Goal: Task Accomplishment & Management: Use online tool/utility

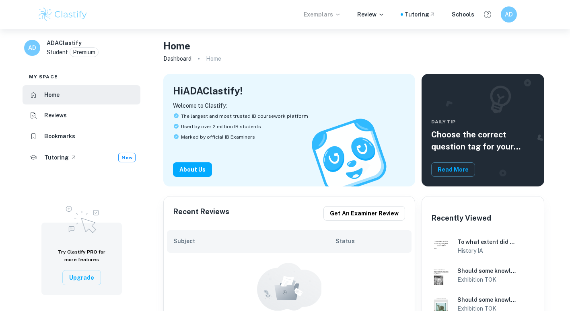
click at [320, 16] on p "Exemplars" at bounding box center [322, 14] width 37 height 9
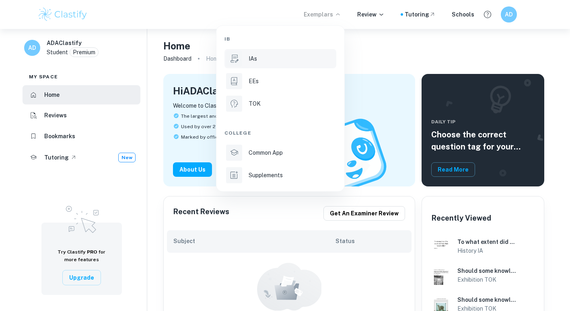
click at [271, 58] on div "IAs" at bounding box center [292, 58] width 86 height 9
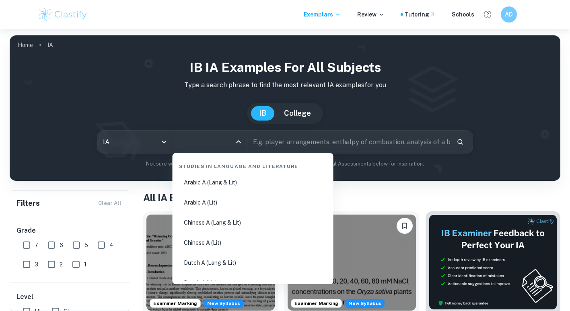
click at [216, 140] on input "All Subjects" at bounding box center [203, 141] width 55 height 15
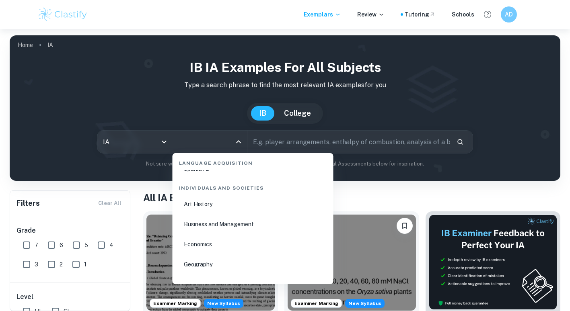
scroll to position [954, 0]
drag, startPoint x: 220, startPoint y: 226, endPoint x: 215, endPoint y: 226, distance: 5.6
drag, startPoint x: 203, startPoint y: 222, endPoint x: 220, endPoint y: 234, distance: 20.2
click at [219, 227] on li "Business and Management" at bounding box center [253, 224] width 154 height 18
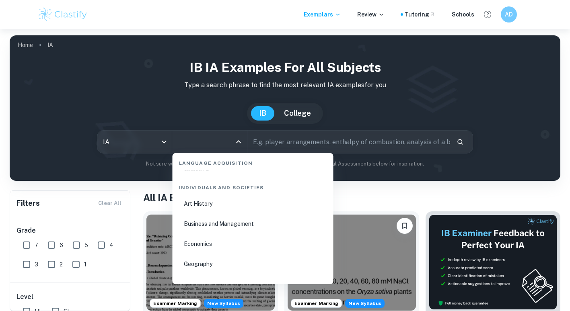
type input "Business and Management"
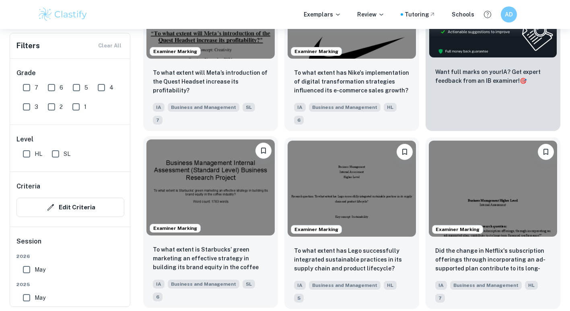
scroll to position [326, 0]
click at [249, 160] on img at bounding box center [210, 187] width 128 height 96
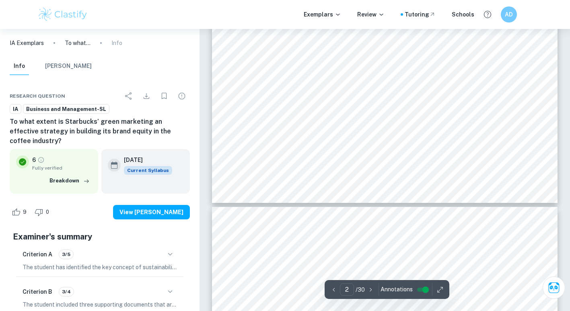
scroll to position [873, 0]
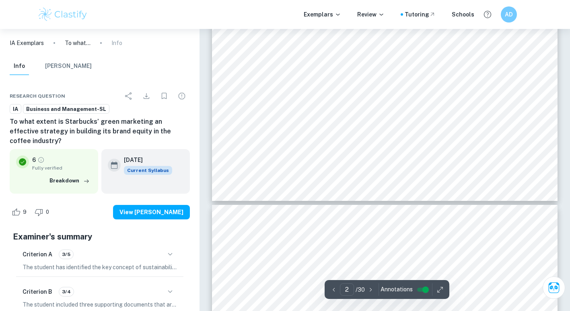
click at [153, 249] on div "Criterion A 3/5" at bounding box center [100, 255] width 154 height 14
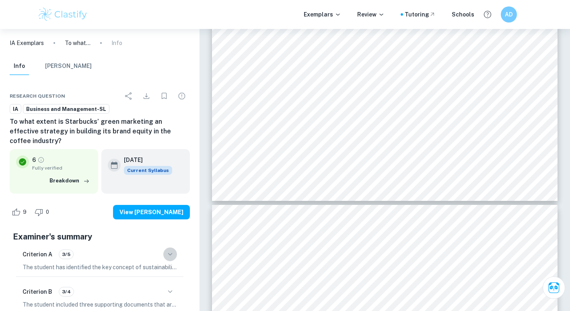
click at [169, 250] on icon "button" at bounding box center [170, 255] width 10 height 10
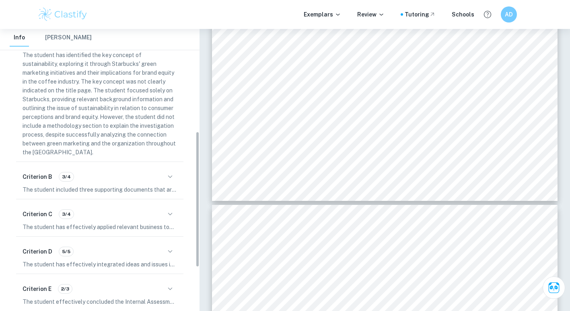
scroll to position [213, 0]
click at [136, 170] on div "Criterion B 3/4" at bounding box center [100, 177] width 154 height 14
click at [167, 172] on icon "button" at bounding box center [170, 177] width 10 height 10
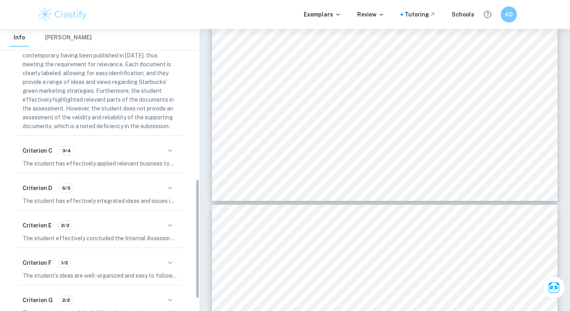
scroll to position [359, 0]
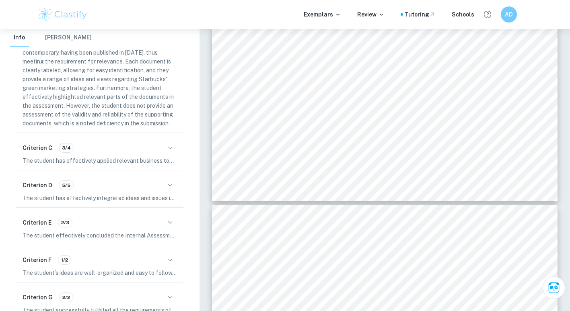
click at [136, 216] on div "Criterion E 2/3" at bounding box center [100, 223] width 154 height 14
click at [166, 216] on div "Criterion E 2/3" at bounding box center [100, 223] width 154 height 14
click at [169, 218] on icon "button" at bounding box center [170, 223] width 10 height 10
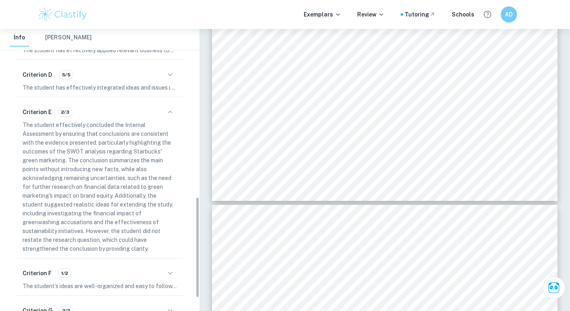
scroll to position [473, 0]
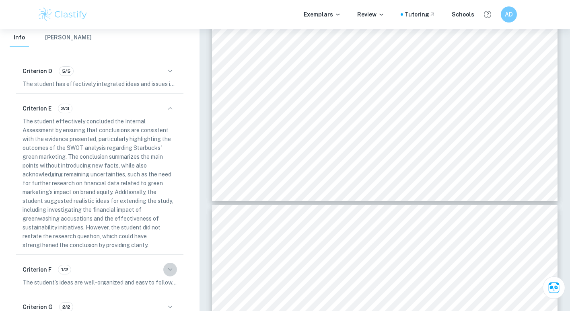
click at [170, 265] on icon "button" at bounding box center [170, 270] width 10 height 10
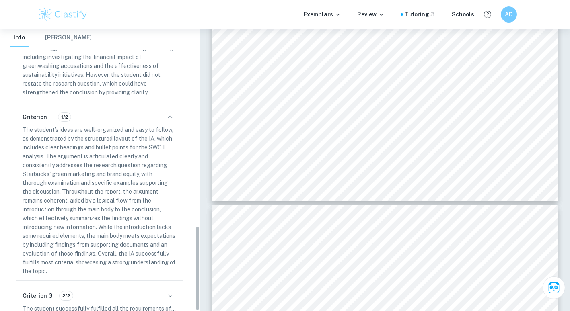
scroll to position [649, 0]
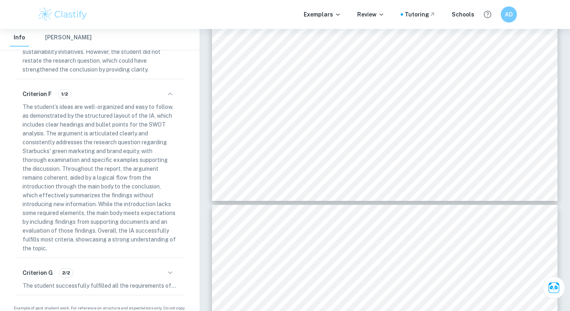
click at [162, 267] on div "Criterion G 2/2" at bounding box center [100, 273] width 154 height 14
click at [173, 268] on icon "button" at bounding box center [170, 273] width 10 height 10
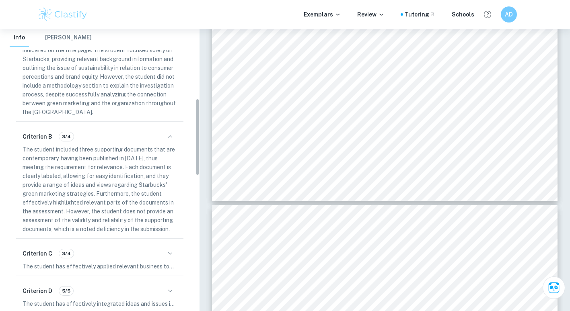
scroll to position [254, 0]
click at [170, 248] on icon "button" at bounding box center [170, 253] width 10 height 10
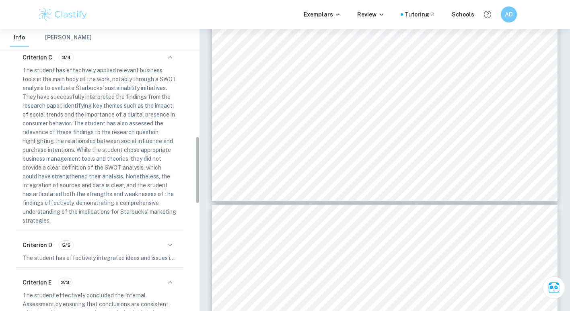
scroll to position [450, 0]
click at [171, 240] on icon "button" at bounding box center [170, 245] width 10 height 10
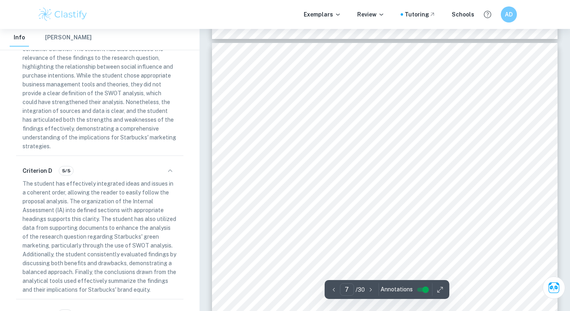
scroll to position [3014, 0]
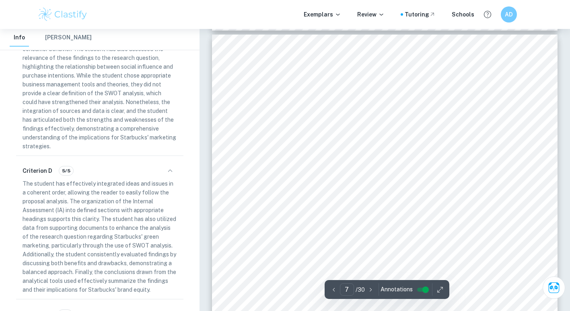
click at [515, 160] on div "To what extent is Starbucks9 green marke}ng an efec}ve strategy in building its…" at bounding box center [384, 279] width 345 height 489
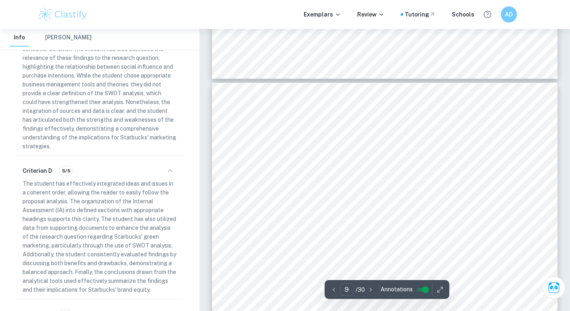
scroll to position [3951, 0]
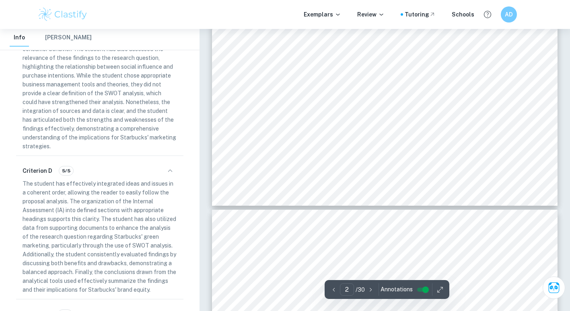
type input "3"
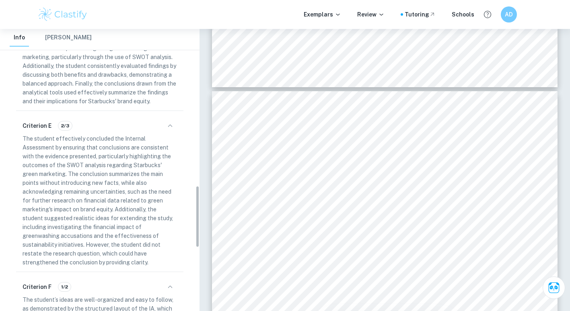
scroll to position [729, 0]
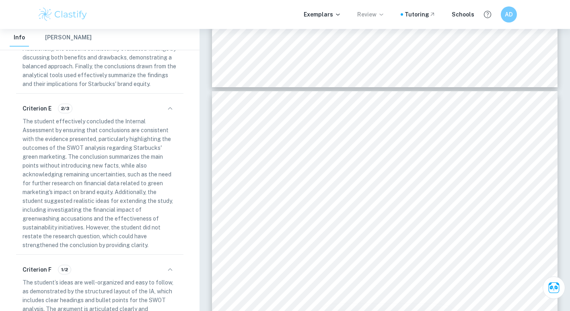
click at [373, 10] on p "Review" at bounding box center [370, 14] width 27 height 9
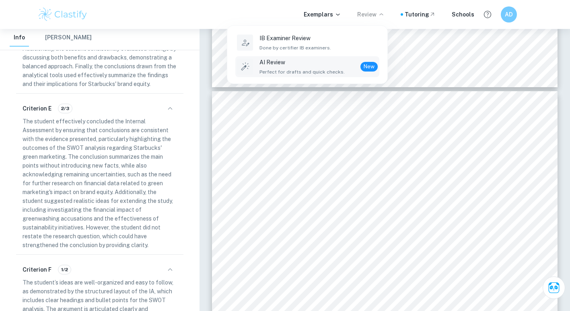
click at [364, 63] on span "New" at bounding box center [368, 67] width 17 height 8
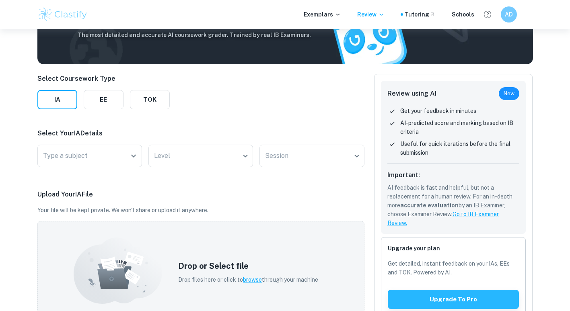
scroll to position [65, 0]
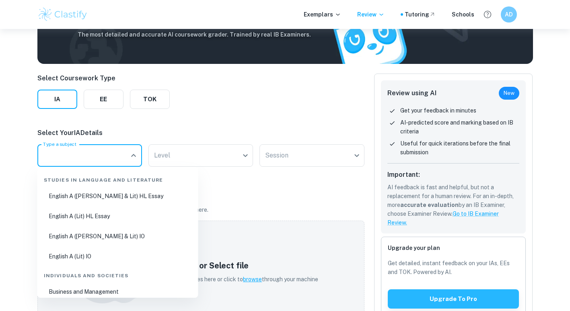
click at [123, 152] on input "Type a subject" at bounding box center [83, 155] width 85 height 15
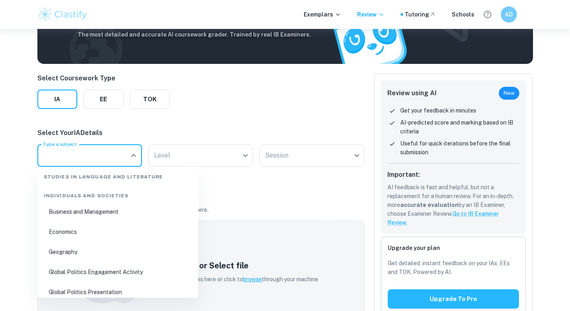
scroll to position [80, 0]
click at [115, 210] on li "Business and Management" at bounding box center [118, 211] width 154 height 18
type input "Business and Management"
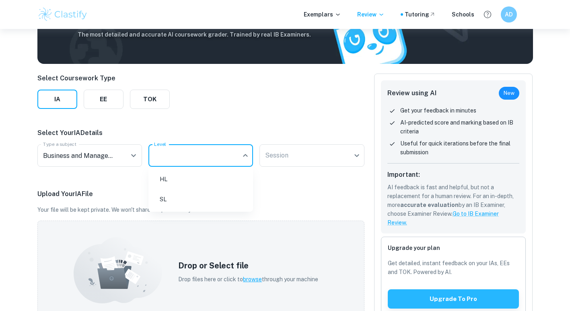
click at [187, 158] on body "We value your privacy We use cookies to enhance your browsing experience, serve…" at bounding box center [285, 119] width 570 height 311
click at [179, 203] on li "SL" at bounding box center [201, 199] width 98 height 18
type input "SL"
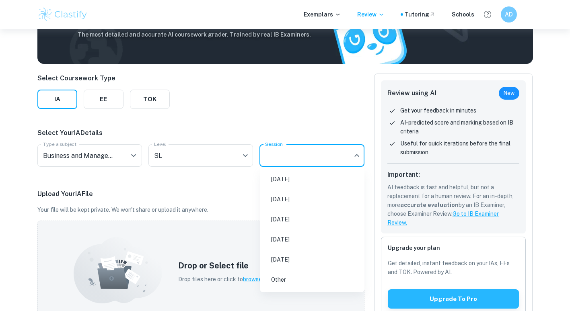
click at [294, 154] on body "We value your privacy We use cookies to enhance your browsing experience, serve…" at bounding box center [285, 119] width 570 height 311
click at [214, 229] on div at bounding box center [285, 155] width 570 height 311
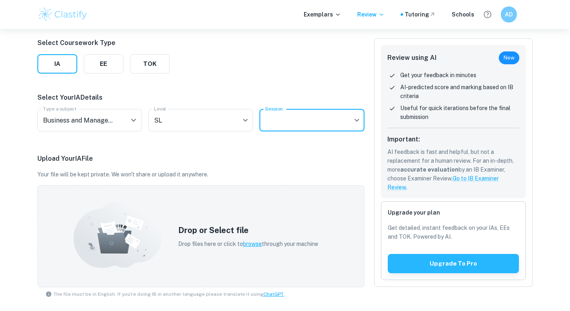
scroll to position [102, 0]
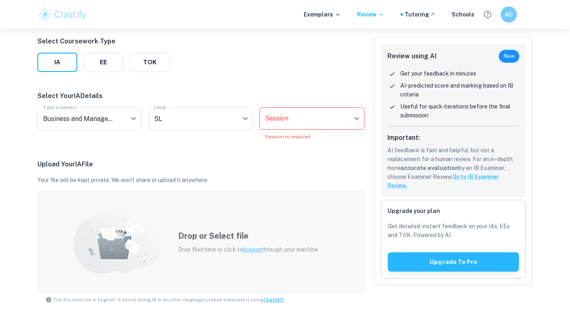
click at [241, 220] on div "Drop or Select file Drop files here or click to browse through your machine" at bounding box center [247, 241] width 159 height 43
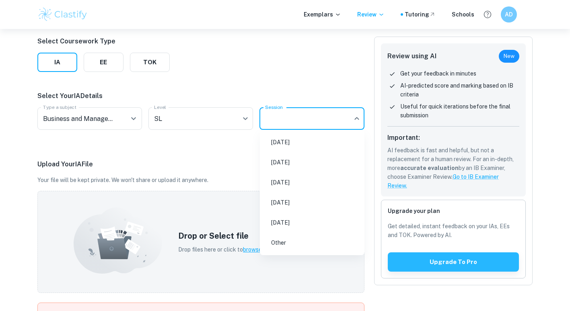
click at [303, 111] on body "We value your privacy We use cookies to enhance your browsing experience, serve…" at bounding box center [285, 82] width 570 height 311
click at [305, 142] on li "[DATE]" at bounding box center [312, 142] width 98 height 18
type input "M25"
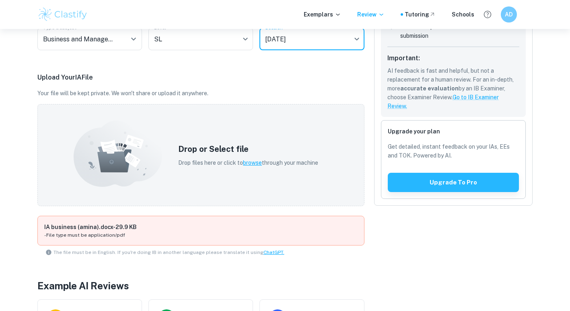
scroll to position [179, 0]
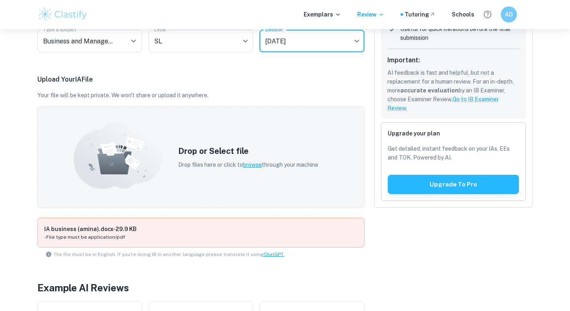
click at [299, 153] on h5 "Drop or Select file" at bounding box center [248, 151] width 140 height 12
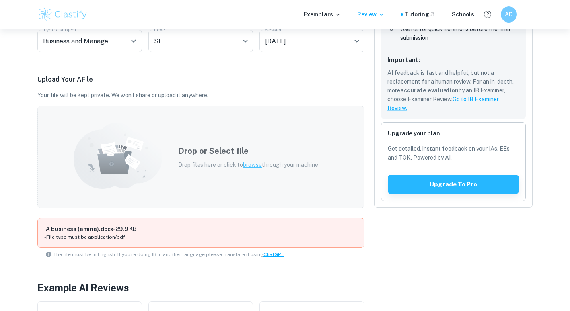
click at [84, 142] on icon at bounding box center [118, 156] width 88 height 66
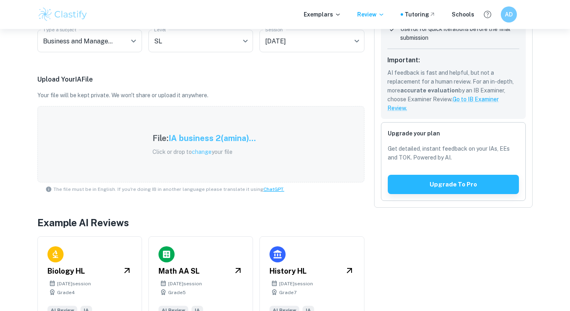
click at [382, 298] on div "Review using AI New Get your feedback in minutes AI-predicted score and marking…" at bounding box center [448, 137] width 168 height 376
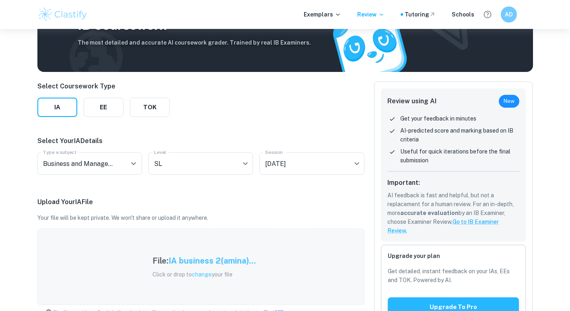
scroll to position [53, 0]
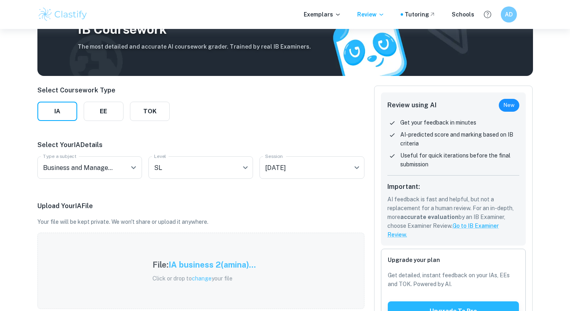
click at [185, 244] on div "File: IA business 2(amina)... Click or drop to change your file" at bounding box center [200, 271] width 327 height 76
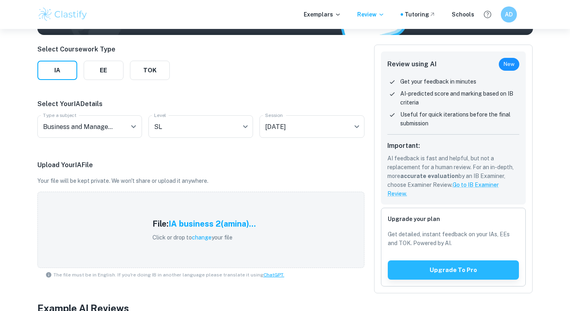
scroll to position [95, 0]
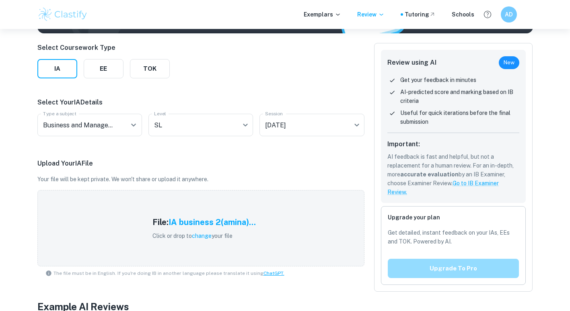
click at [457, 266] on button "Upgrade to pro" at bounding box center [453, 268] width 131 height 19
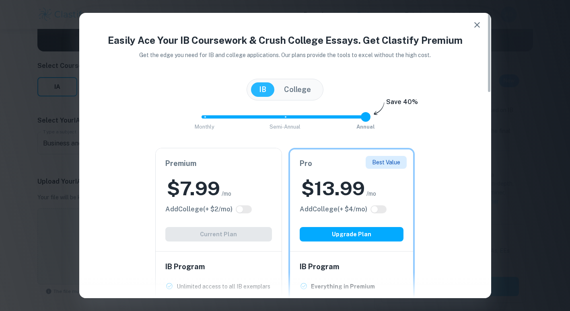
scroll to position [77, 0]
click at [480, 23] on icon "button" at bounding box center [477, 25] width 10 height 10
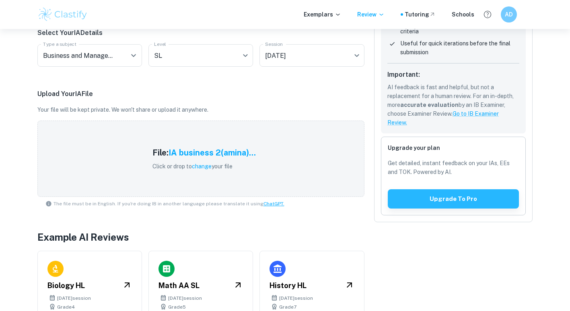
scroll to position [154, 0]
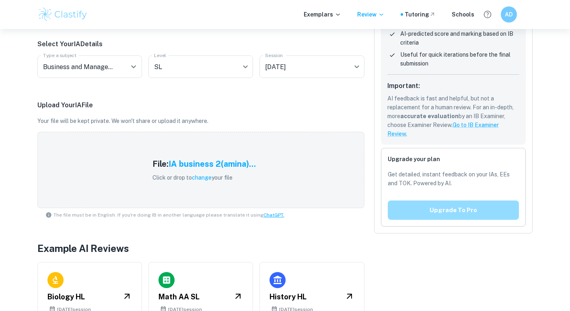
click at [412, 211] on button "Upgrade to pro" at bounding box center [453, 210] width 131 height 19
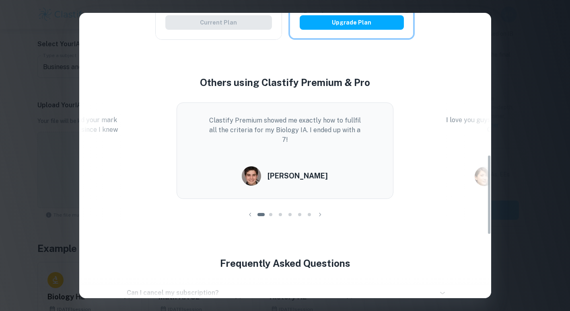
scroll to position [502, 0]
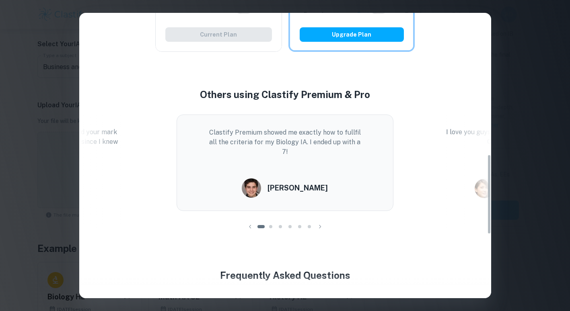
click at [510, 166] on div "Easily Ace Your IB Coursework & Crush College Essays. Get Clastify Premium Get …" at bounding box center [285, 155] width 570 height 311
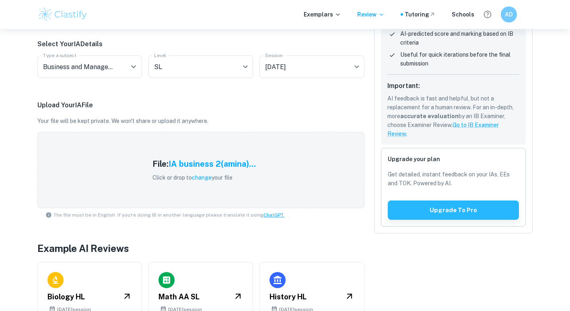
scroll to position [203, 0]
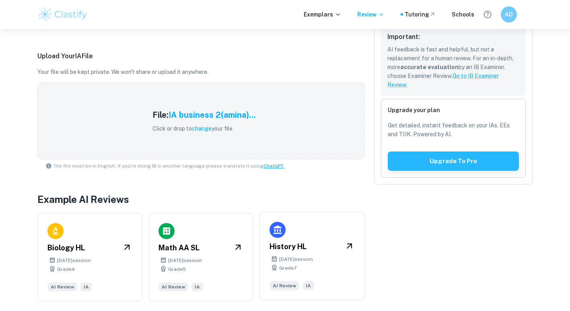
click at [288, 237] on div "History HL [DATE] session Grade 7 AI Review IA" at bounding box center [311, 256] width 105 height 88
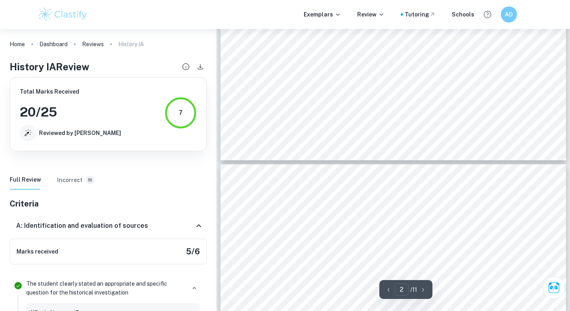
type input "3"
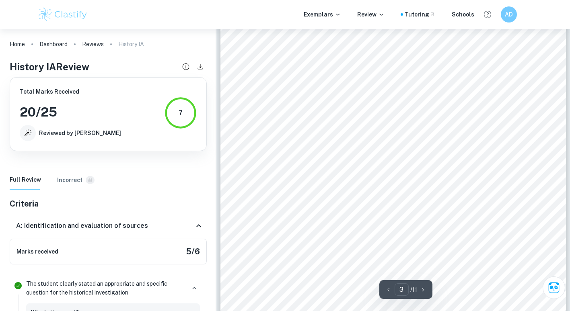
scroll to position [1003, 0]
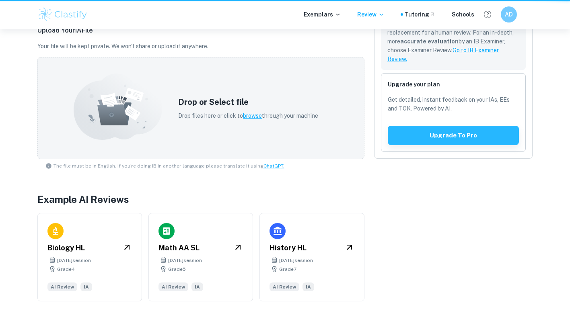
scroll to position [203, 0]
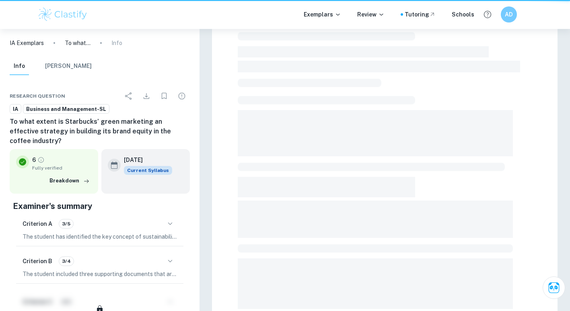
scroll to position [215, 0]
